Goal: Information Seeking & Learning: Learn about a topic

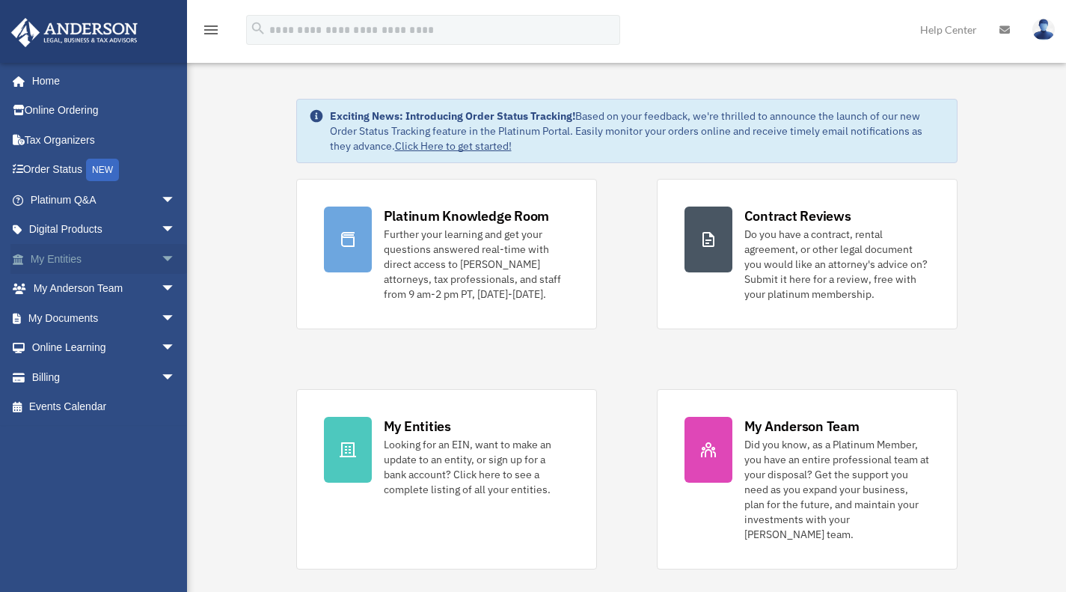
click at [161, 260] on span "arrow_drop_down" at bounding box center [176, 259] width 30 height 31
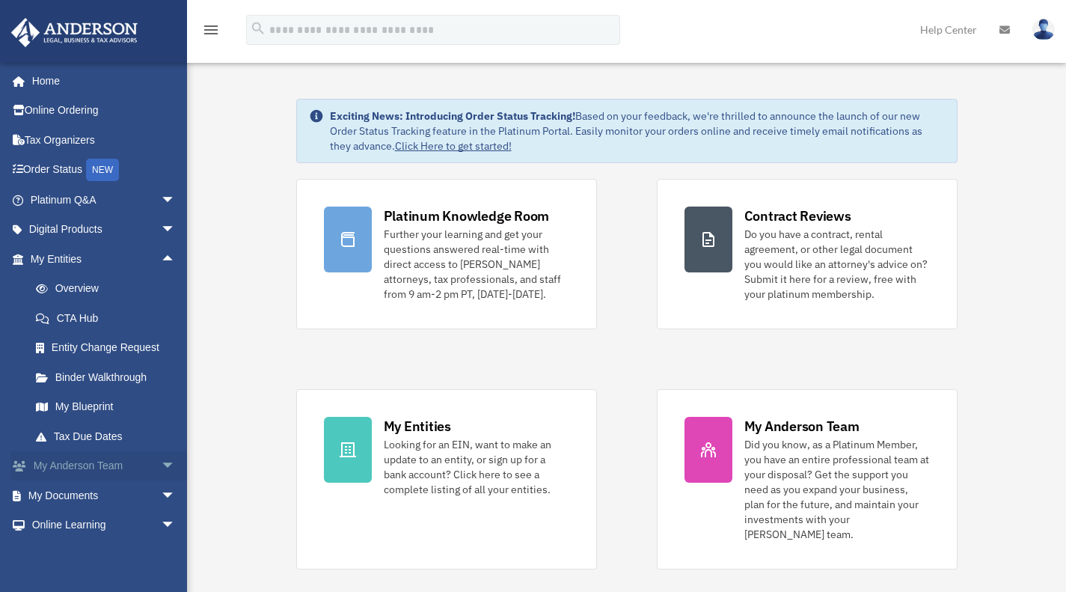
click at [161, 466] on span "arrow_drop_down" at bounding box center [176, 466] width 30 height 31
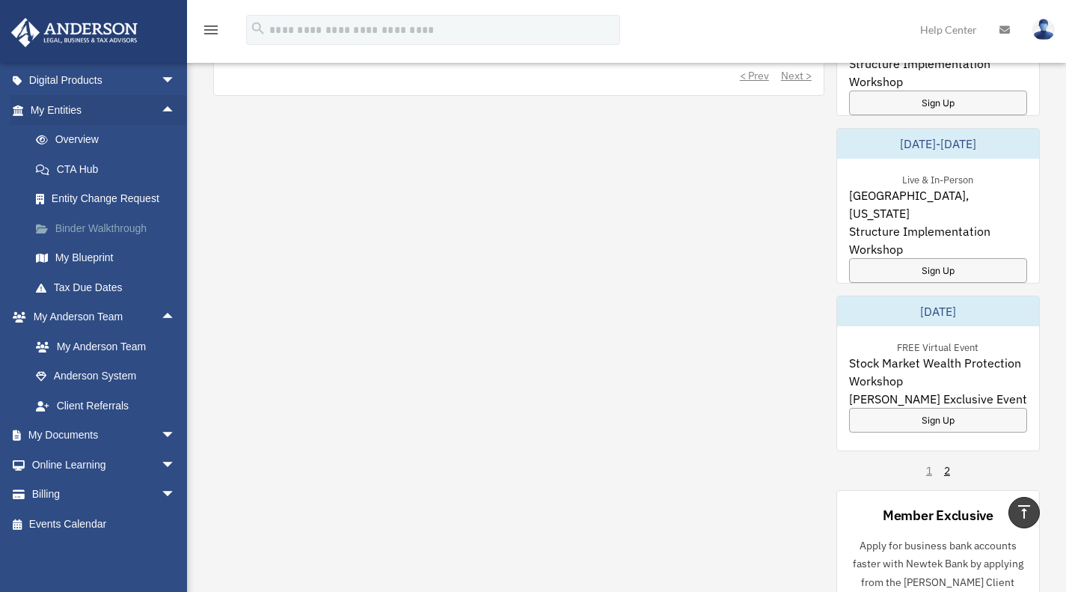
scroll to position [900, 0]
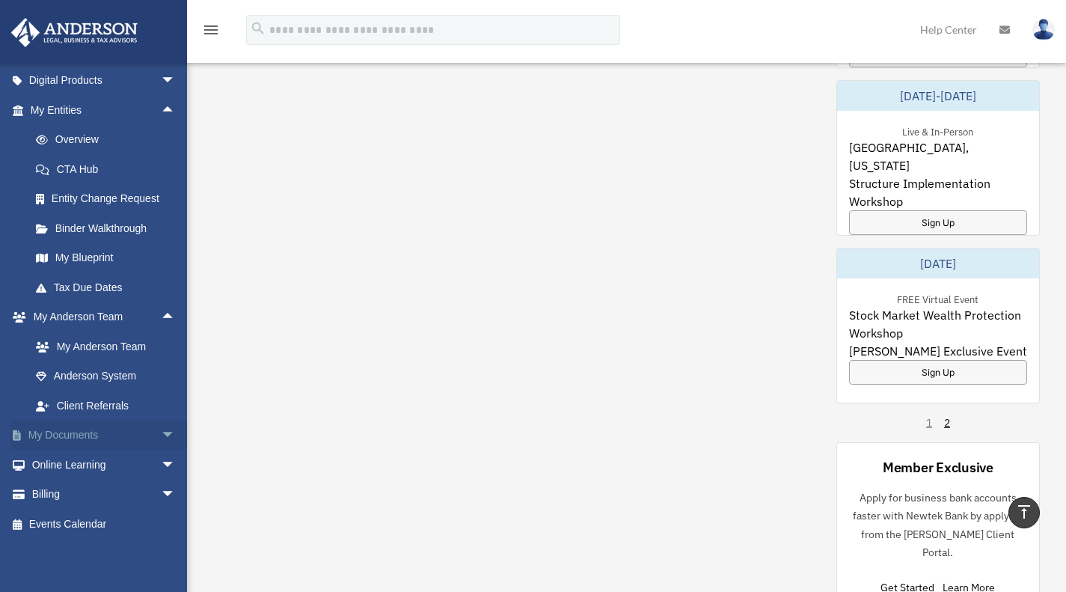
click at [161, 435] on span "arrow_drop_down" at bounding box center [176, 435] width 30 height 31
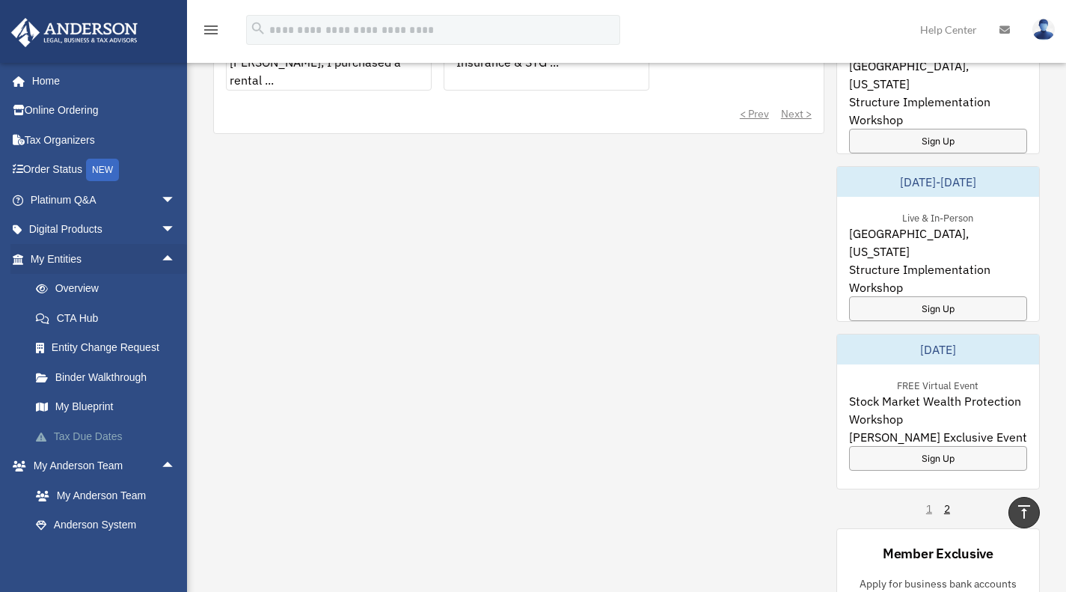
scroll to position [750, 0]
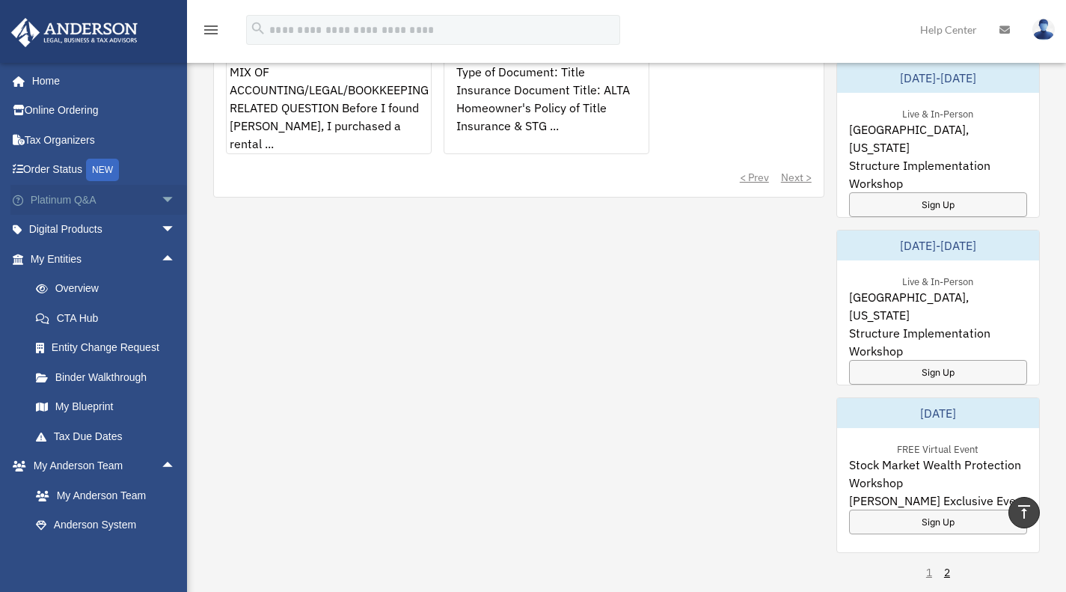
click at [161, 201] on span "arrow_drop_down" at bounding box center [176, 200] width 30 height 31
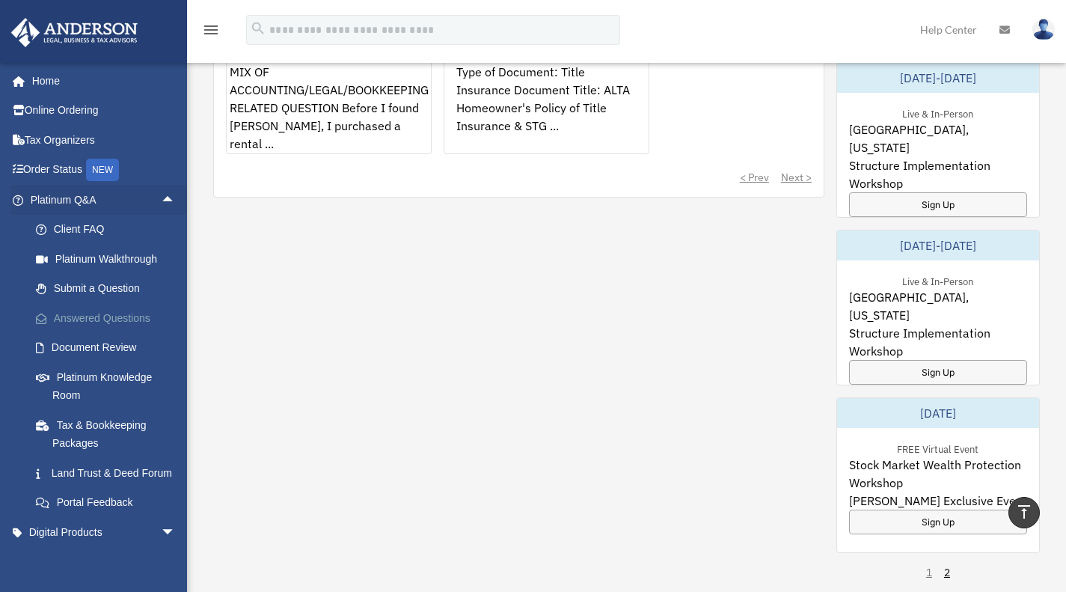
click at [135, 318] on link "Answered Questions" at bounding box center [109, 318] width 177 height 30
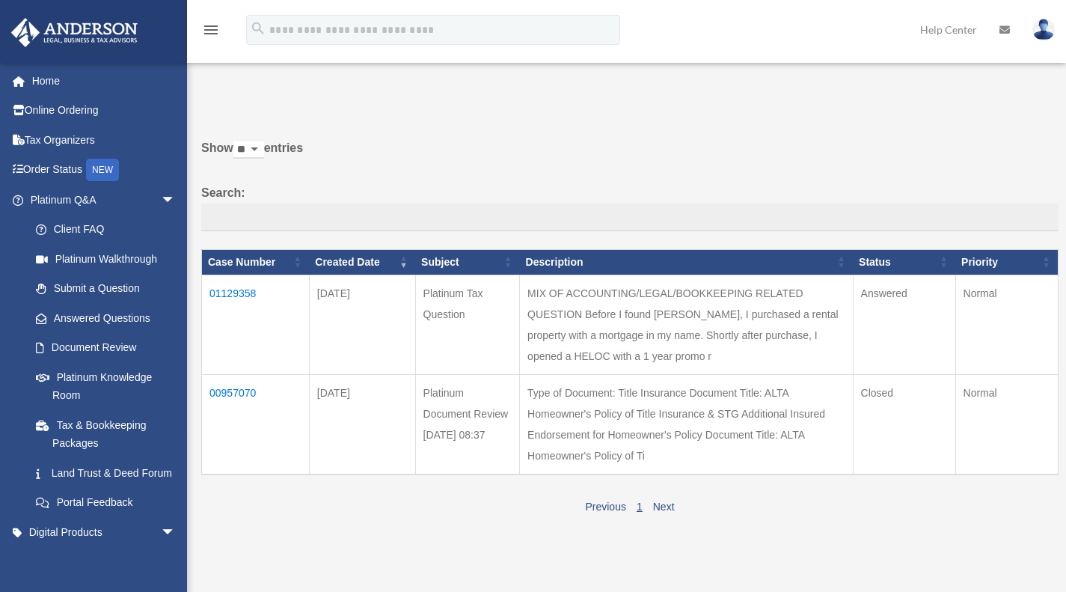
click at [243, 296] on td "01129358" at bounding box center [256, 325] width 108 height 100
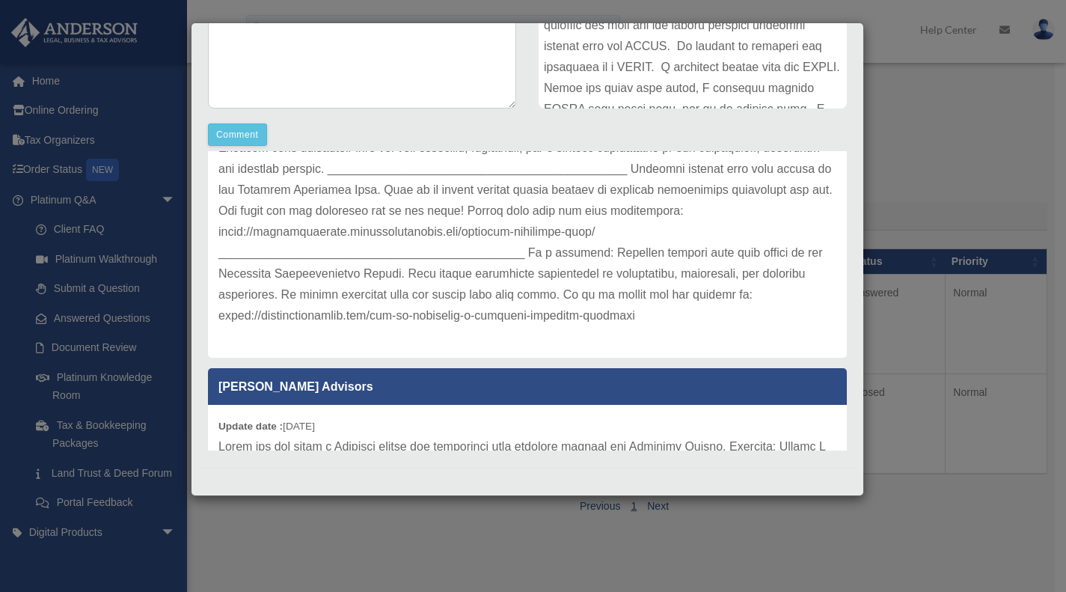
scroll to position [285, 0]
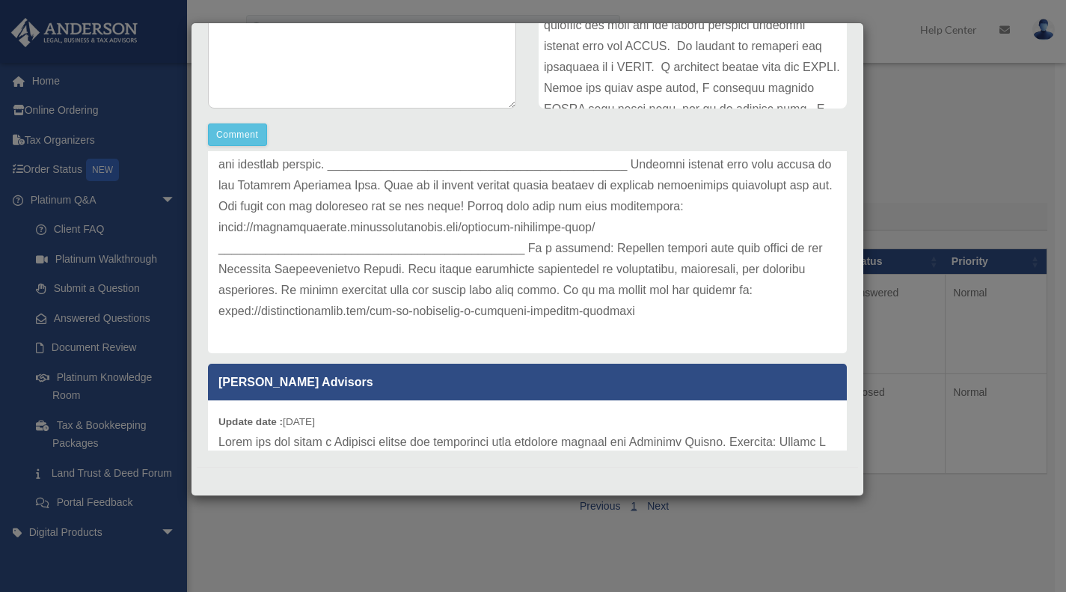
click at [831, 248] on div "[PERSON_NAME] Advisors Update date : [DATE] [PERSON_NAME] Advisors Update date …" at bounding box center [527, 300] width 661 height 299
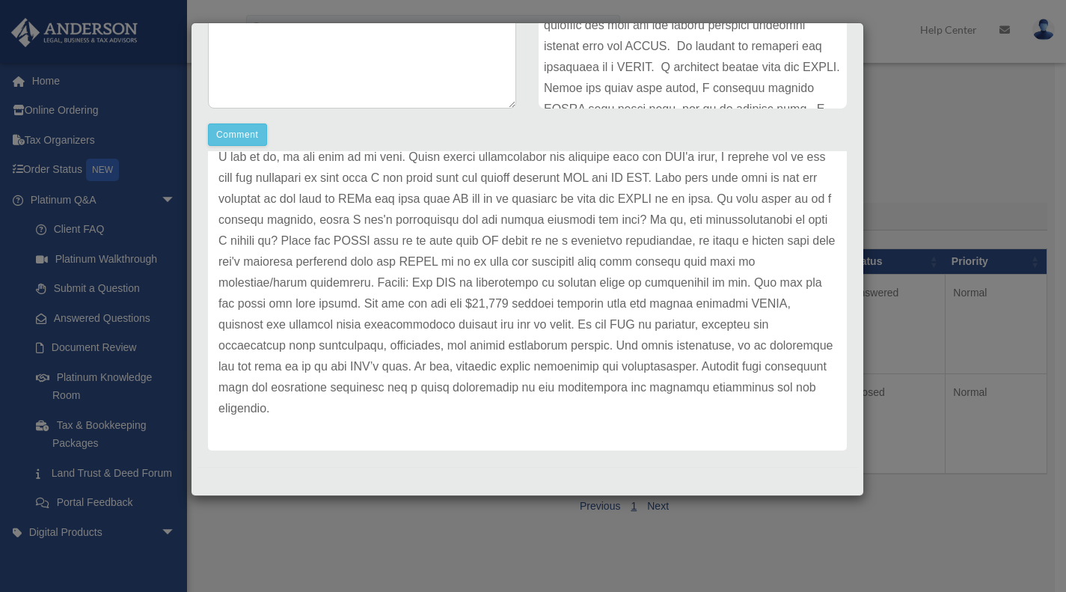
scroll to position [1090, 0]
